Goal: Task Accomplishment & Management: Complete application form

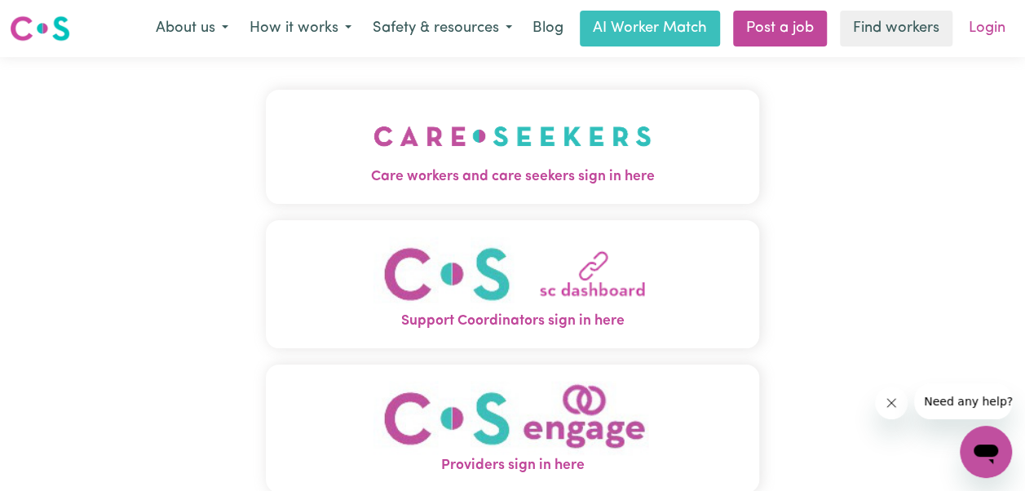
click at [989, 20] on link "Login" at bounding box center [987, 29] width 56 height 36
click at [983, 31] on link "Login" at bounding box center [987, 29] width 56 height 36
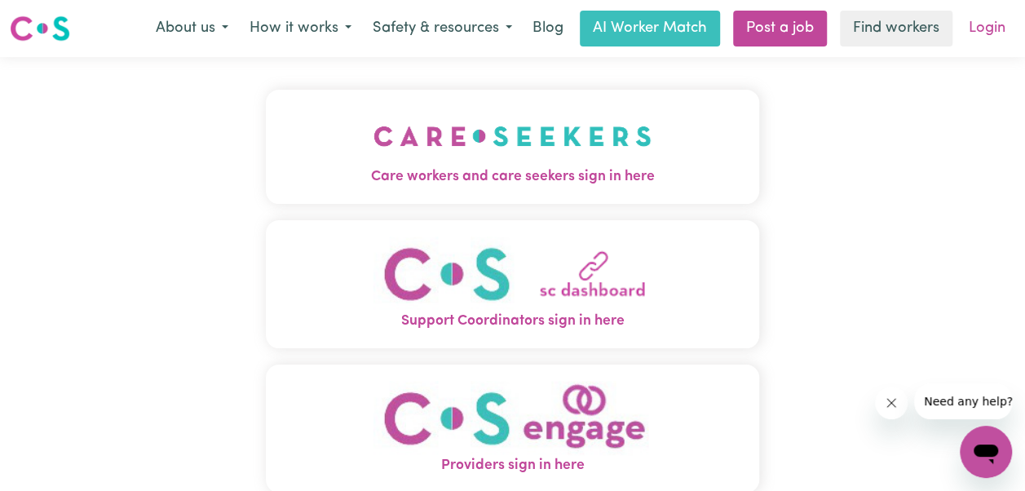
click at [995, 15] on link "Login" at bounding box center [987, 29] width 56 height 36
click at [995, 24] on link "Login" at bounding box center [987, 29] width 56 height 36
click at [1004, 26] on link "Login" at bounding box center [987, 29] width 56 height 36
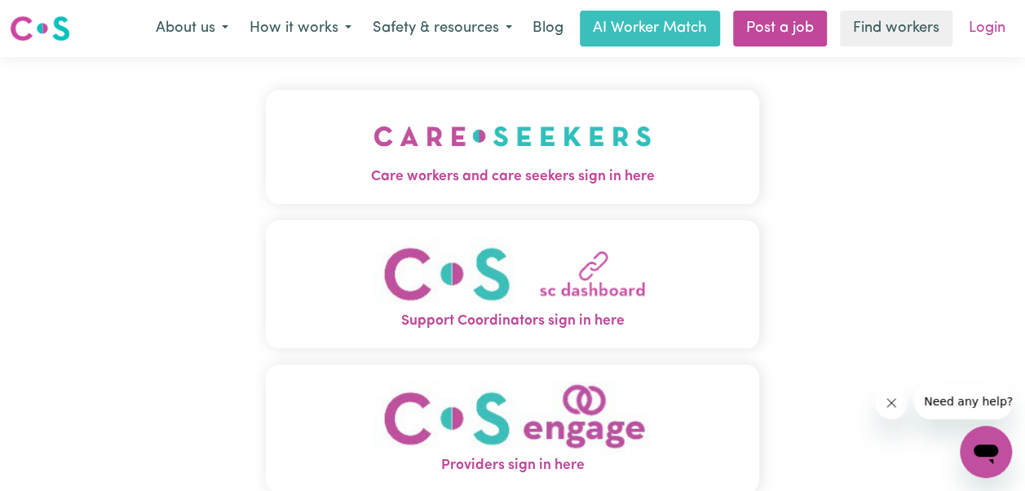
click at [1004, 26] on link "Login" at bounding box center [987, 29] width 56 height 36
click at [354, 38] on button "How it works" at bounding box center [300, 28] width 123 height 34
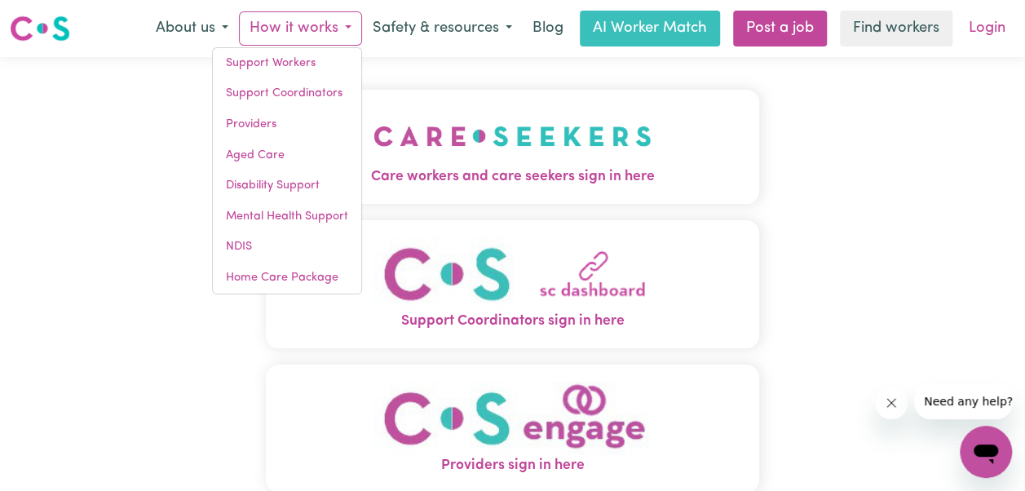
click at [985, 36] on link "Login" at bounding box center [987, 29] width 56 height 36
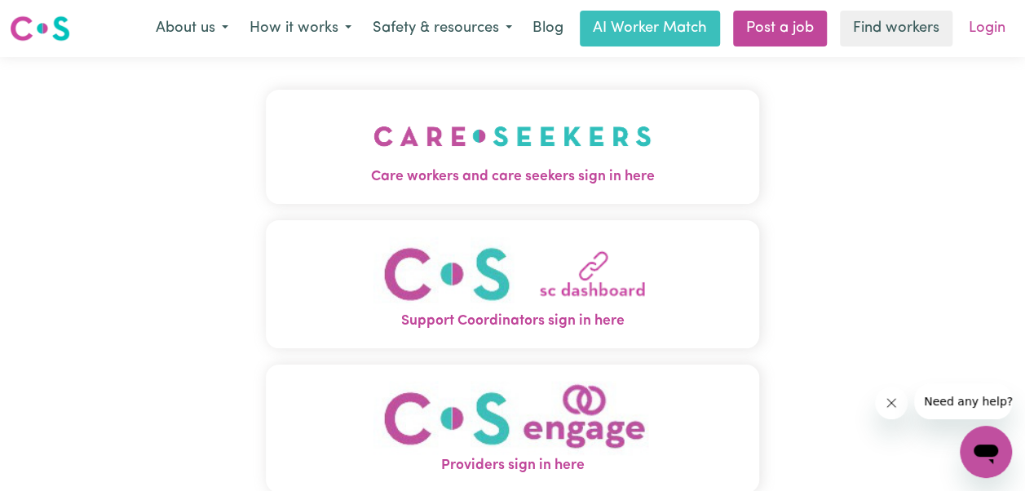
click at [972, 28] on link "Login" at bounding box center [987, 29] width 56 height 36
click at [569, 160] on img "Care workers and care seekers sign in here" at bounding box center [512, 136] width 278 height 60
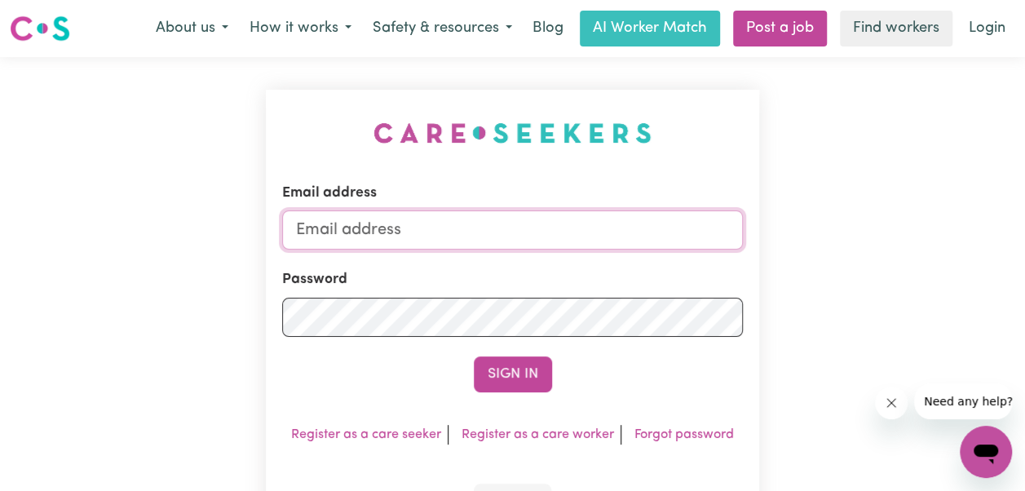
click at [518, 228] on input "Email address" at bounding box center [512, 229] width 461 height 39
type input "[EMAIL_ADDRESS][DOMAIN_NAME]"
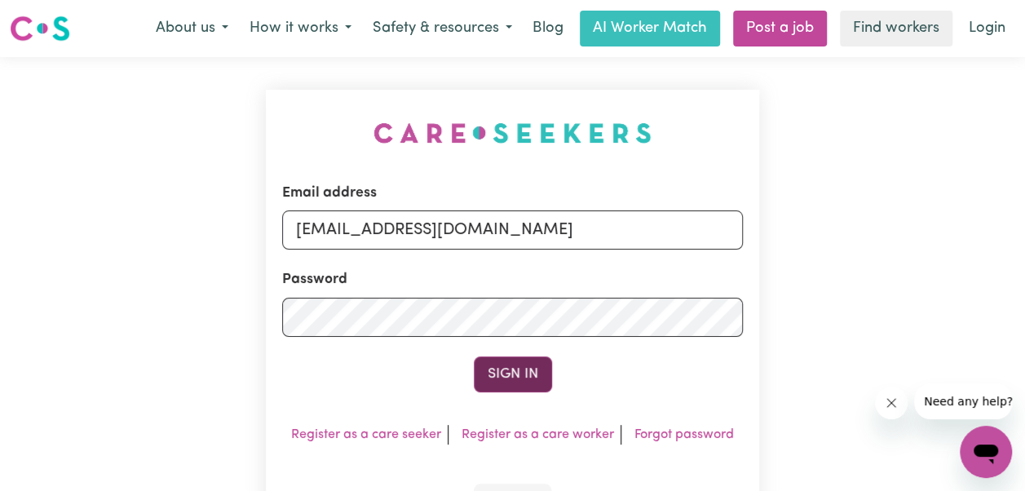
click at [525, 371] on button "Sign In" at bounding box center [513, 374] width 78 height 36
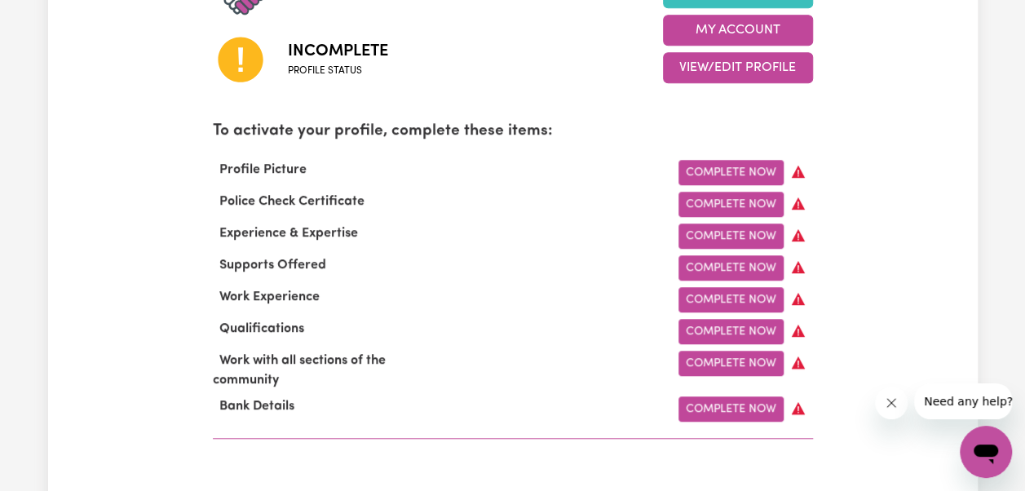
scroll to position [483, 0]
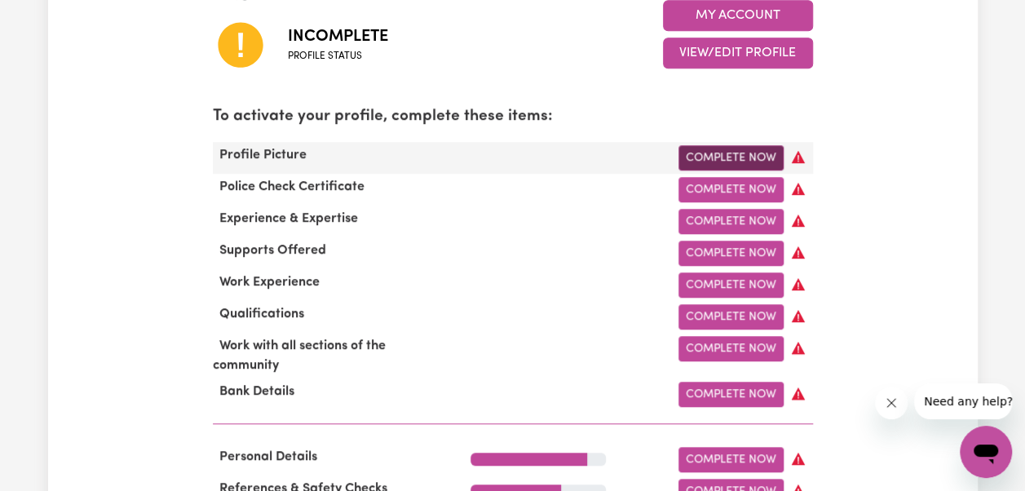
click at [737, 155] on link "Complete Now" at bounding box center [730, 157] width 105 height 25
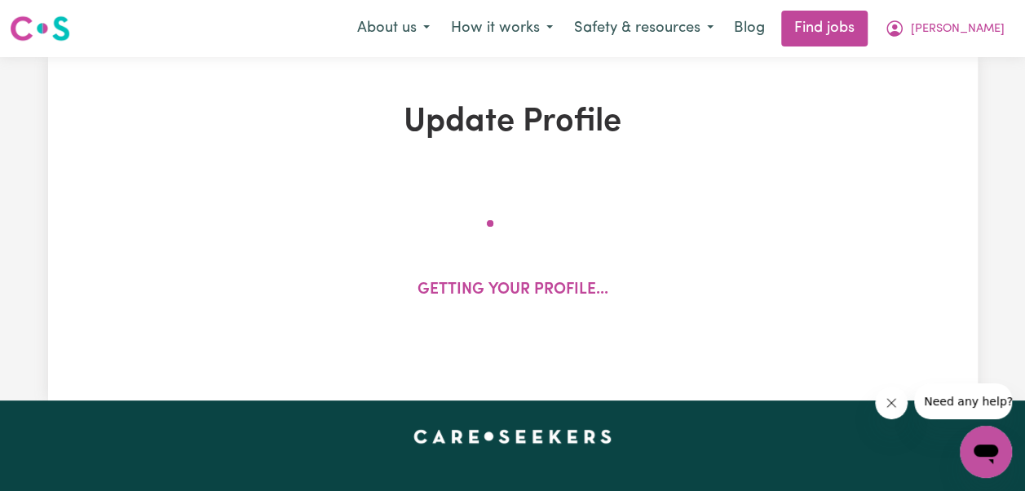
select select "[DEMOGRAPHIC_DATA]"
select select "[DEMOGRAPHIC_DATA] Citizen"
select select "Studying a healthcare related degree or qualification"
select select "60"
select select "90"
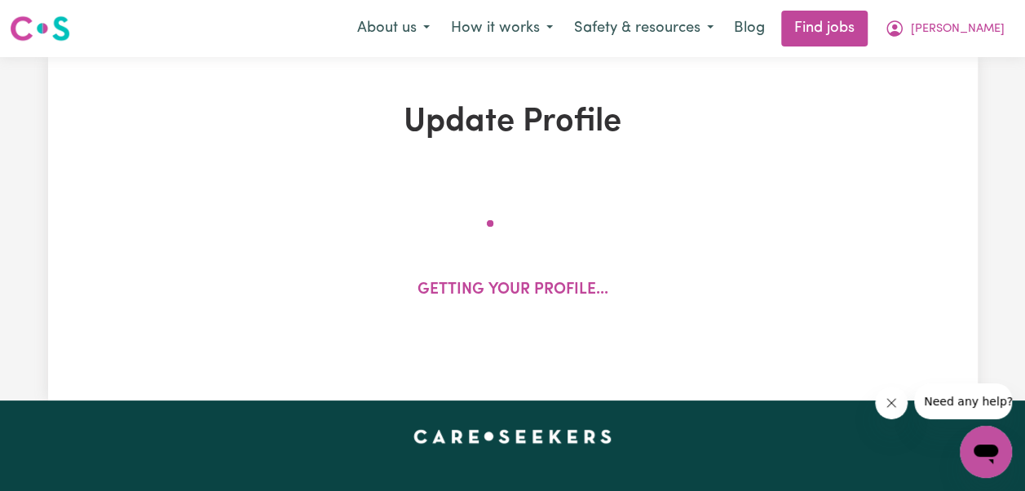
select select "100"
select select "135"
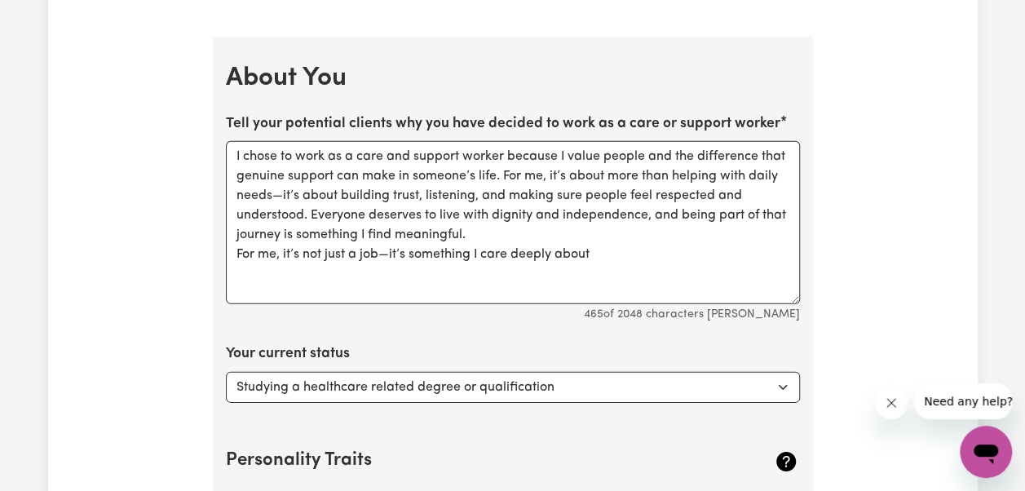
scroll to position [2382, 0]
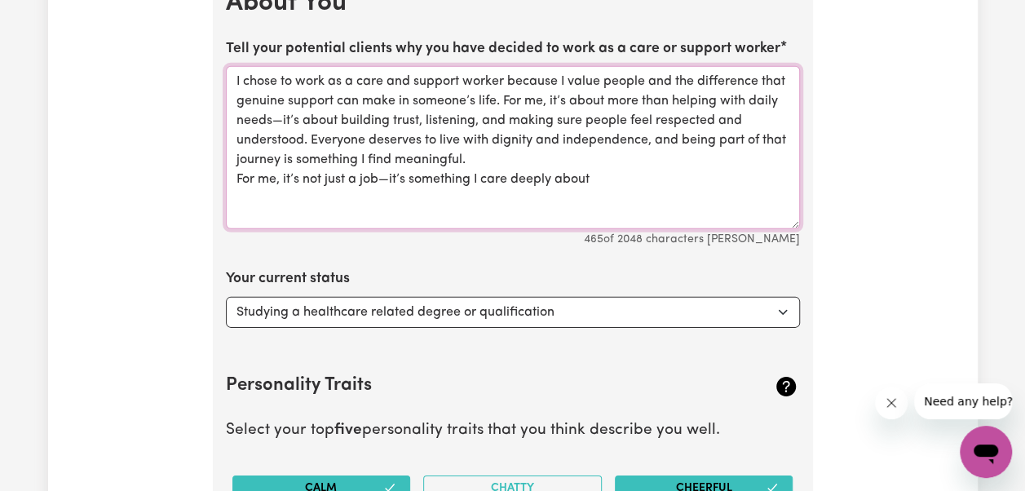
click at [599, 179] on textarea "I chose to work as a care and support worker because I value people and the dif…" at bounding box center [513, 147] width 574 height 163
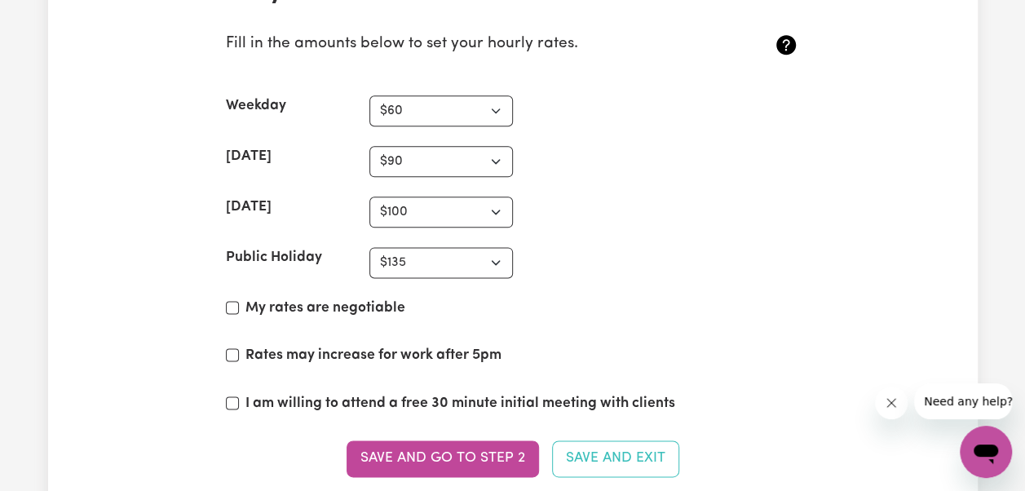
scroll to position [4011, 0]
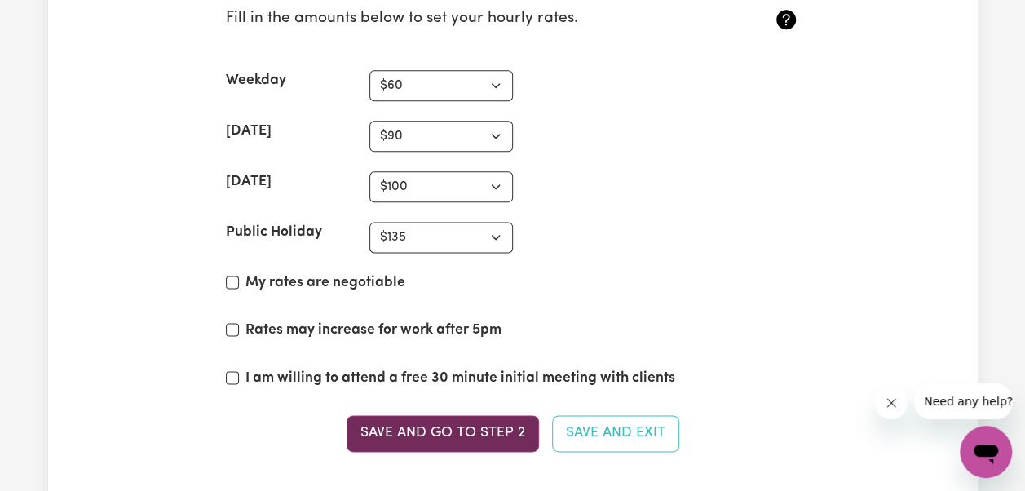
click at [488, 420] on button "Save and go to Step 2" at bounding box center [442, 433] width 192 height 36
type textarea "I chose to work as a care and support worker because I value people and the dif…"
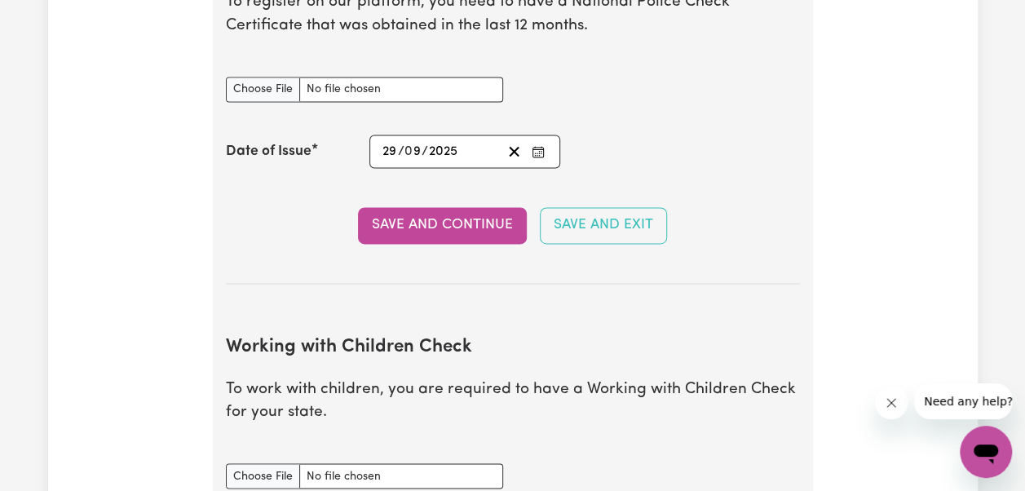
scroll to position [1220, 0]
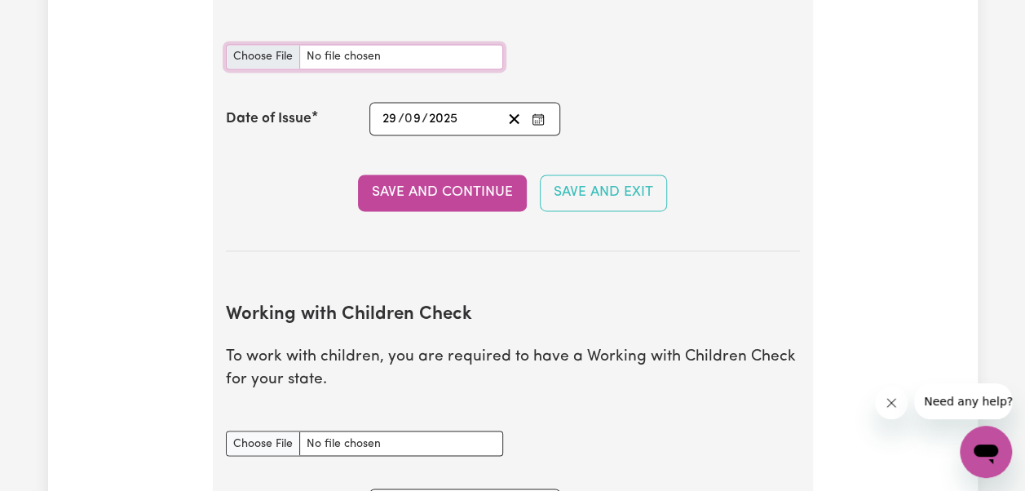
click at [368, 55] on input "National Police Check document" at bounding box center [364, 56] width 277 height 25
click at [362, 50] on input "National Police Check document" at bounding box center [364, 56] width 277 height 25
